Goal: Find specific fact: Find specific fact

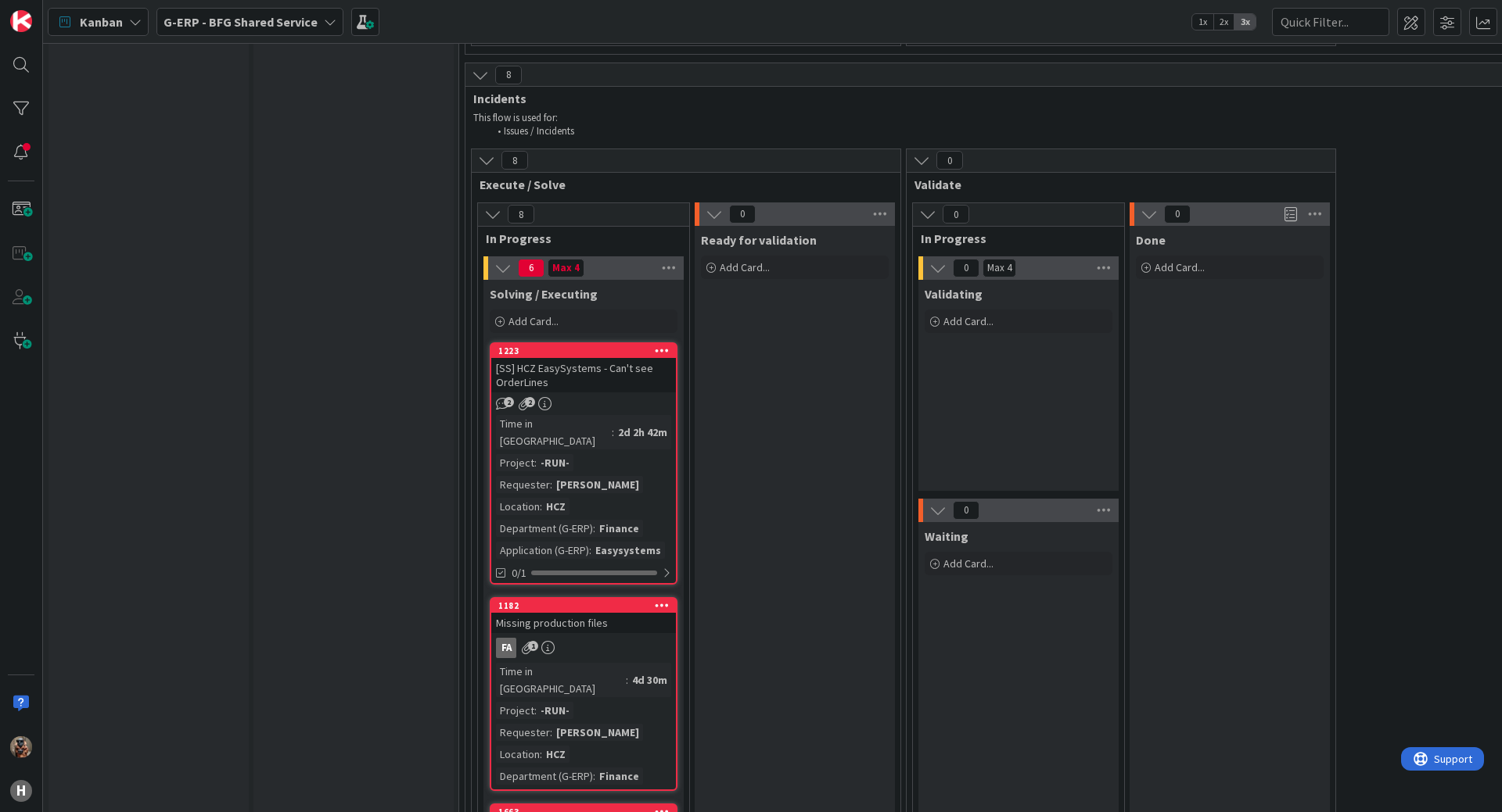
scroll to position [4446, 0]
click at [617, 426] on div "2d 2h 42m" at bounding box center [642, 435] width 57 height 18
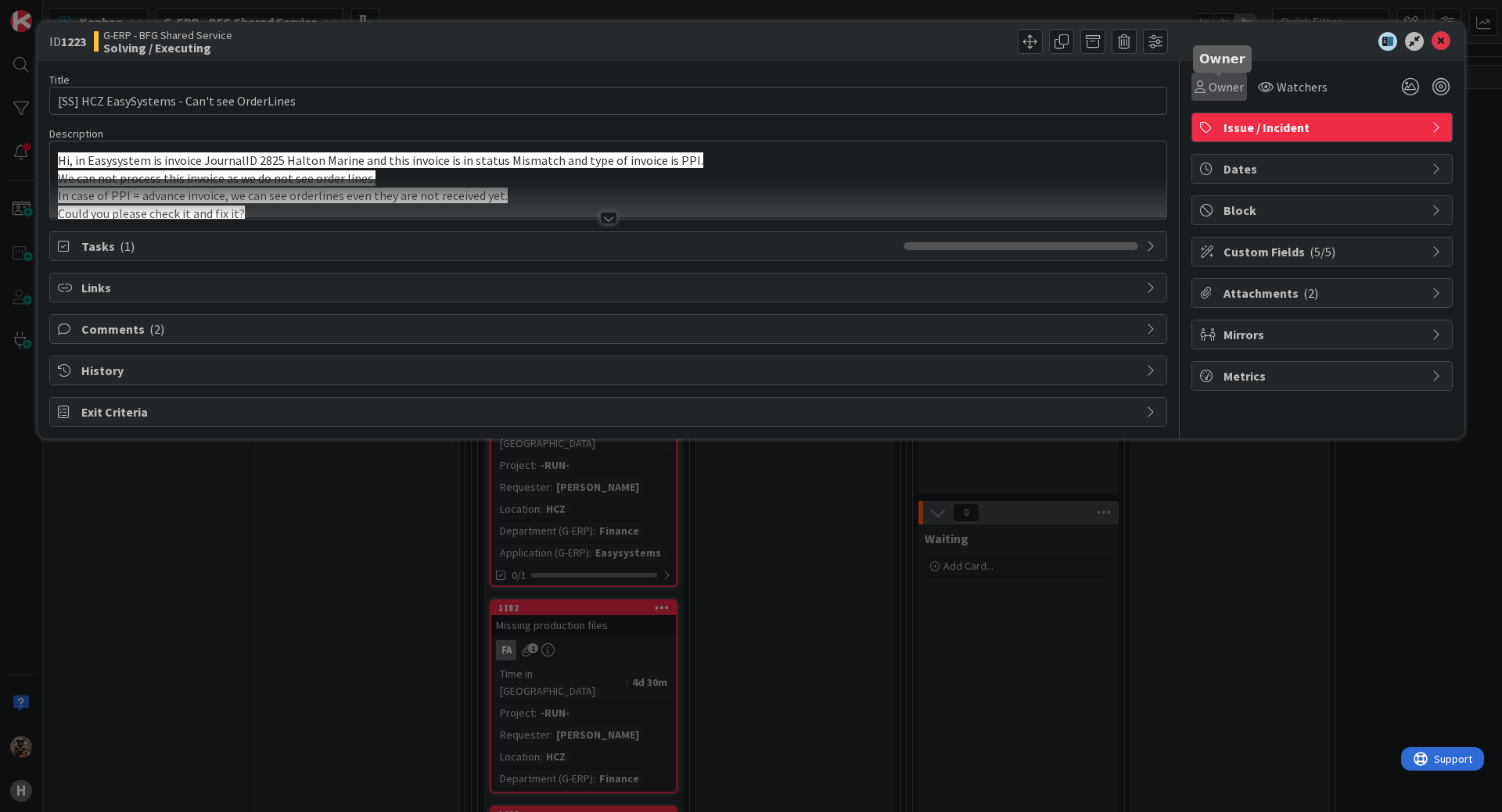
click at [1217, 88] on span "Owner" at bounding box center [1226, 86] width 35 height 18
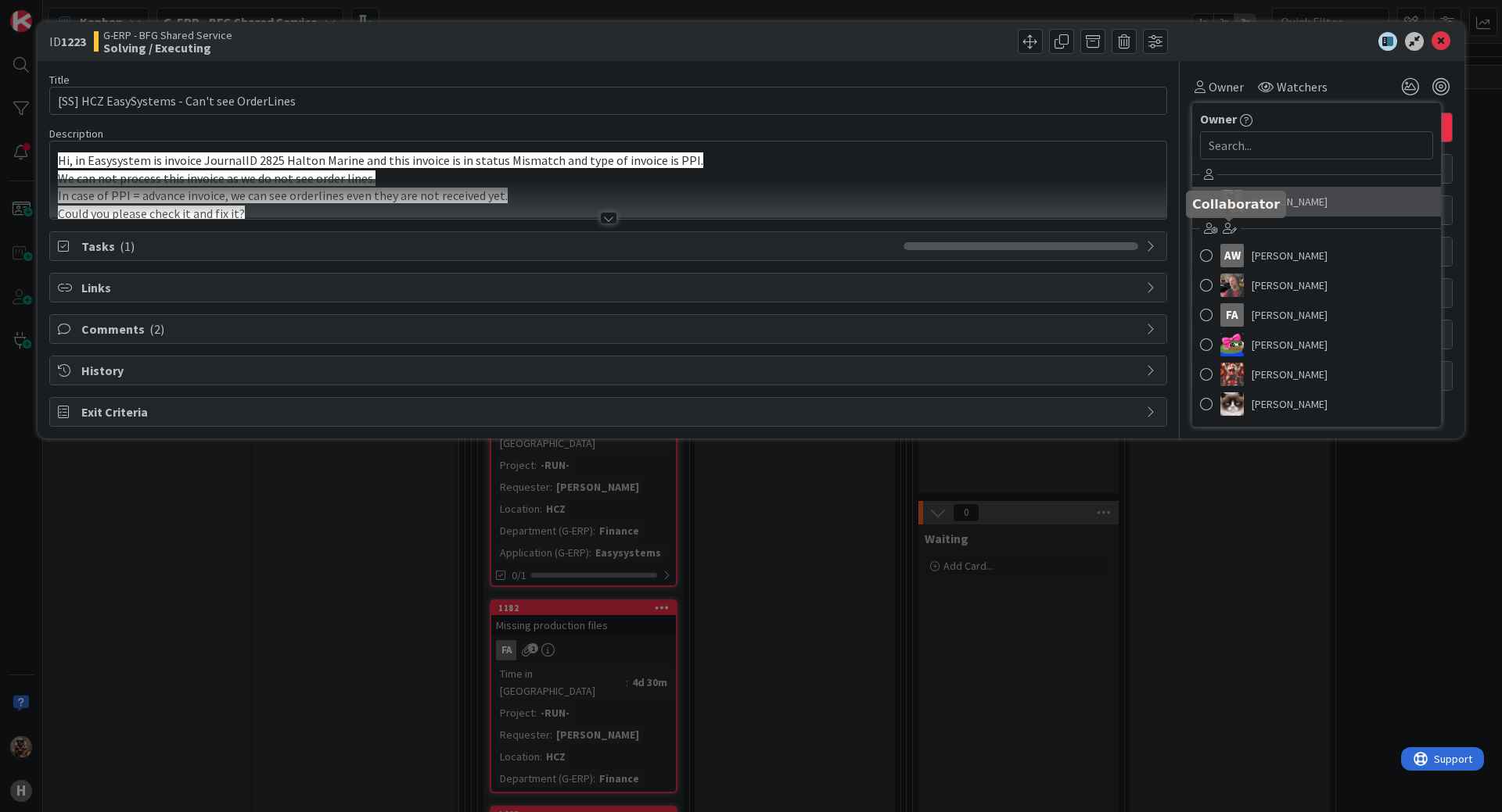
click at [1262, 195] on span "[PERSON_NAME]" at bounding box center [1290, 202] width 76 height 23
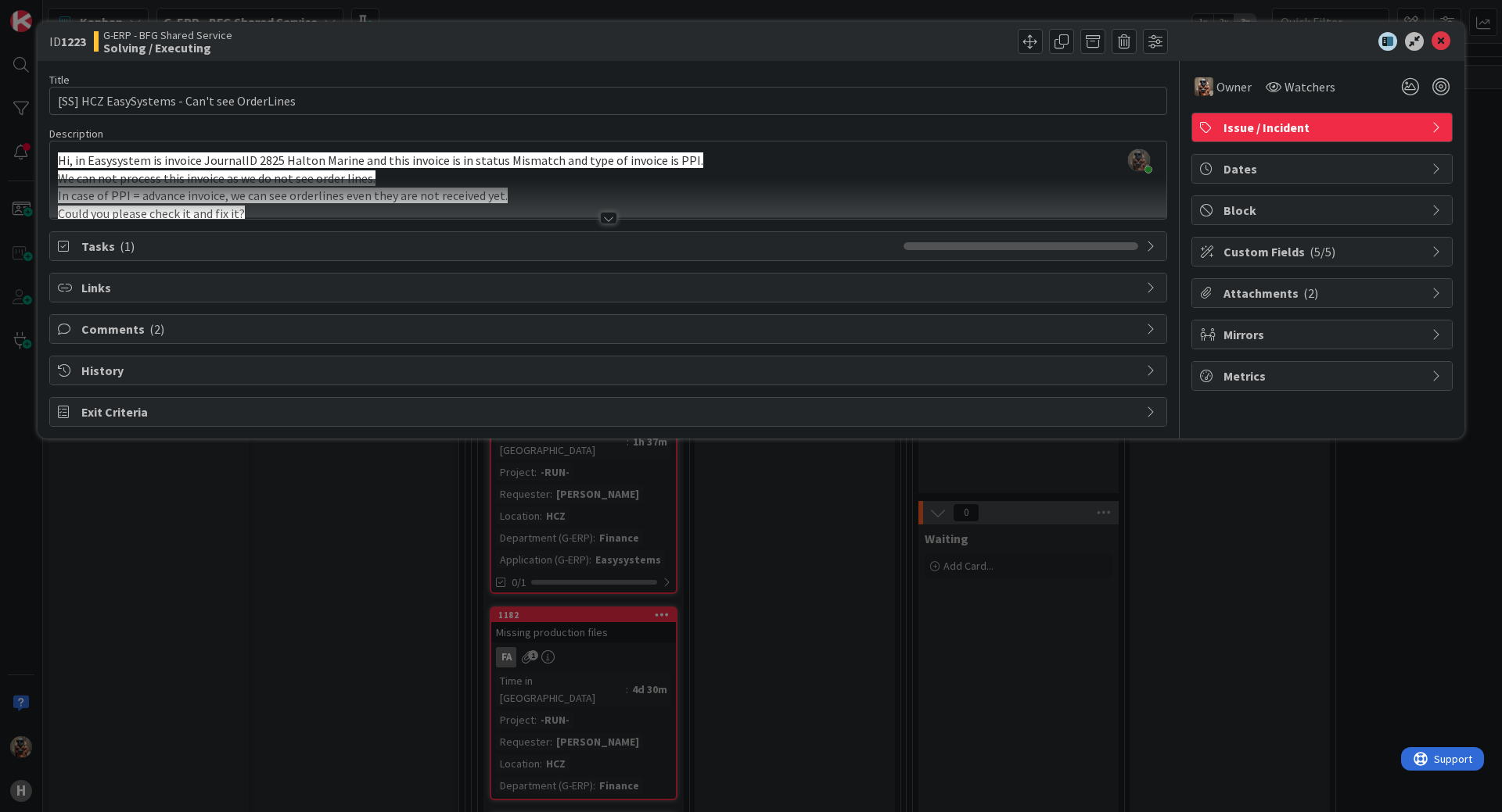
click at [718, 197] on div at bounding box center [608, 199] width 1116 height 40
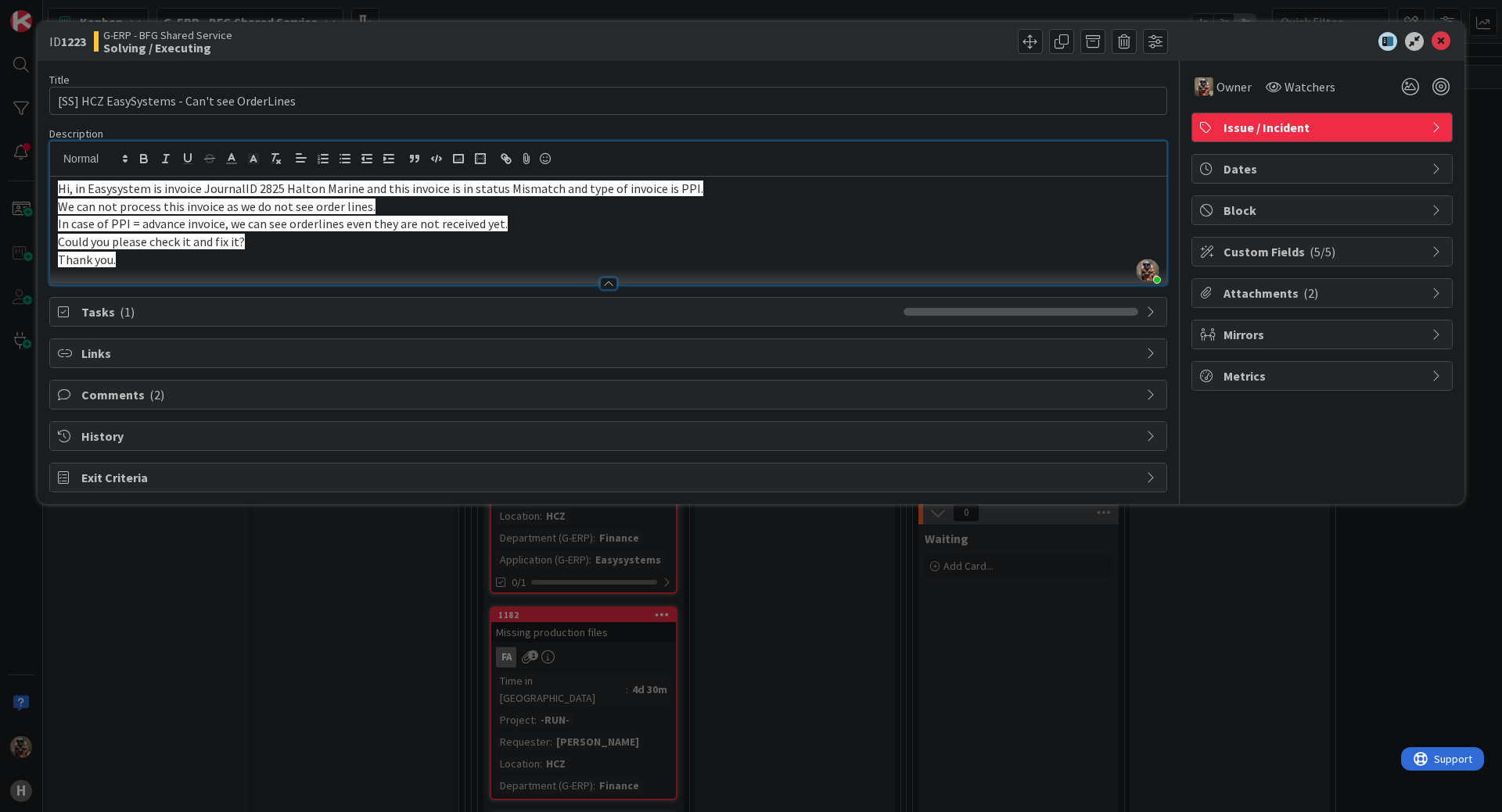
click at [259, 190] on span "Hi, in Easysystem is invoice JournalID 2825 Halton Marine and this invoice is i…" at bounding box center [380, 188] width 645 height 16
copy span "2825"
